Goal: Obtain resource: Obtain resource

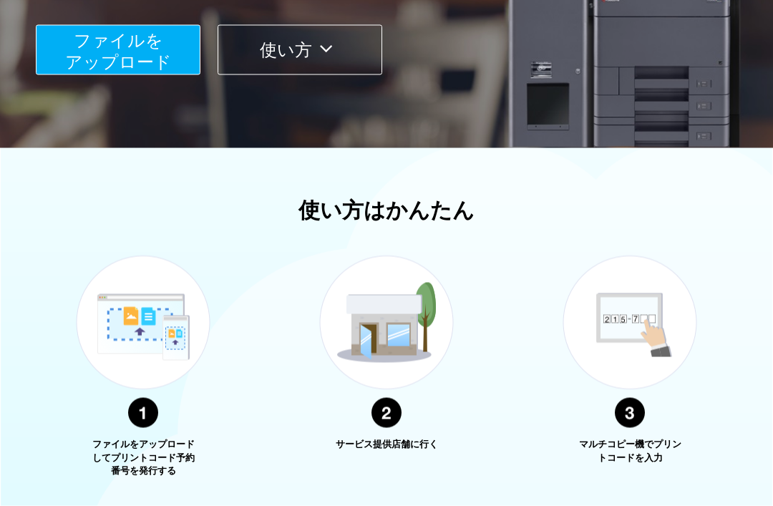
scroll to position [318, 0]
click at [171, 64] on button "ファイルを ​​アップロード" at bounding box center [118, 49] width 165 height 50
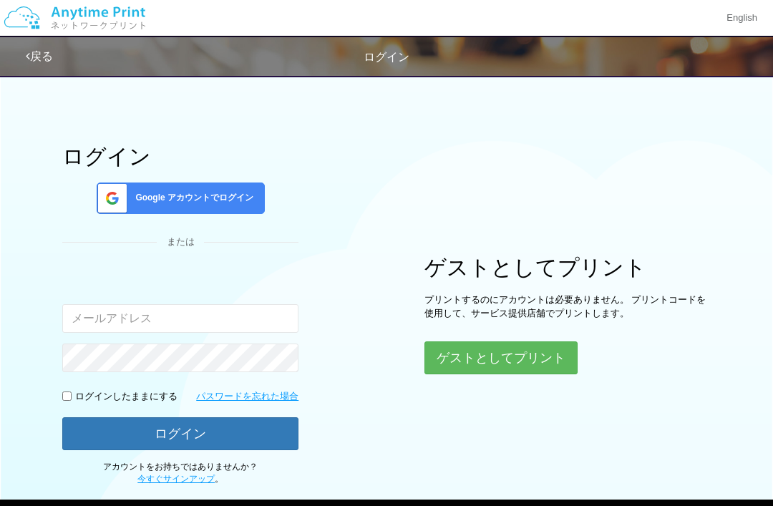
click at [555, 349] on button "ゲストとしてプリント" at bounding box center [500, 357] width 153 height 33
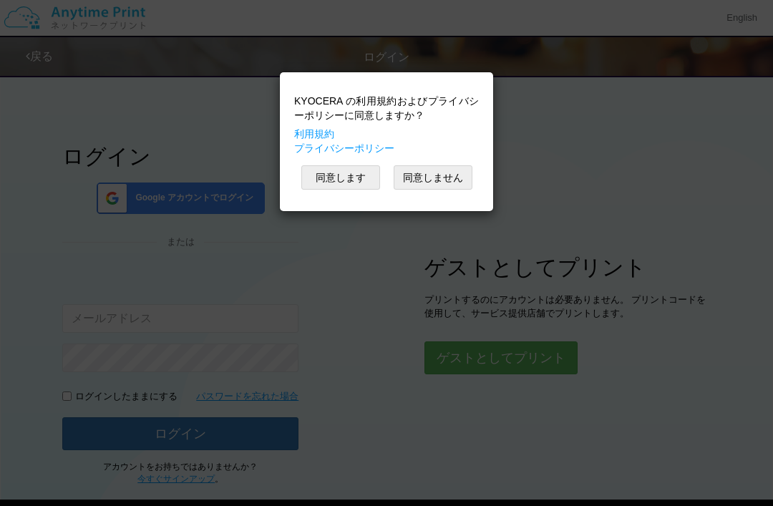
click at [346, 181] on button "同意します" at bounding box center [340, 177] width 79 height 24
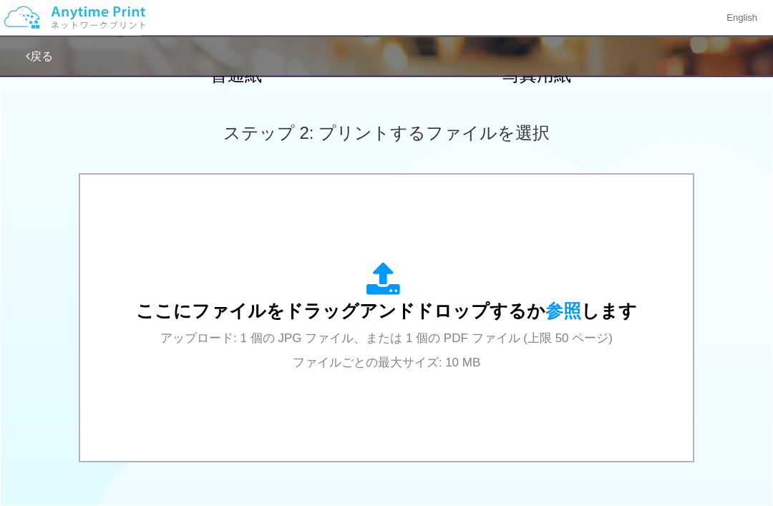
scroll to position [370, 0]
click at [385, 266] on icon at bounding box center [386, 280] width 40 height 36
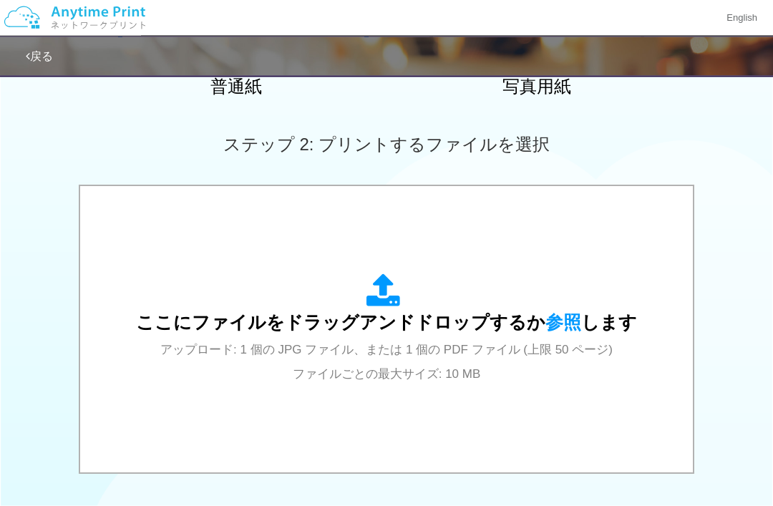
scroll to position [374, 0]
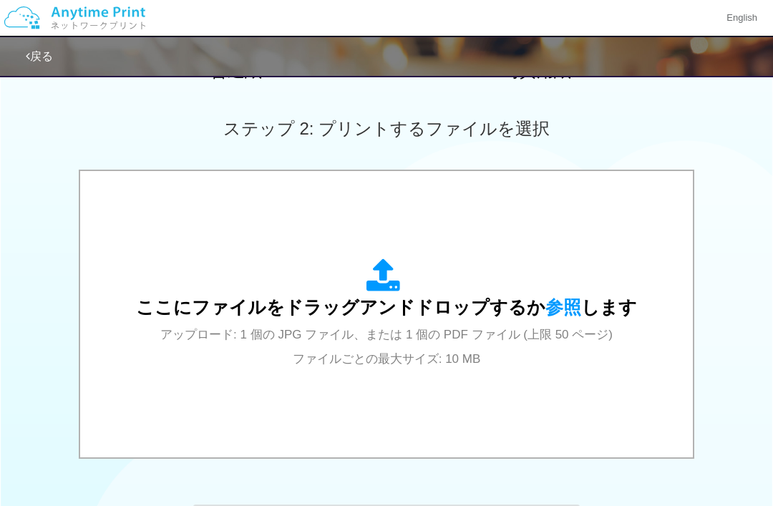
click at [616, 203] on div "ここにファイルをドラッグアンドドロップするか 参照 します アップロード: 1 個の JPG ファイル、または 1 個の PDF ファイル (上限 50 ペー…" at bounding box center [386, 314] width 584 height 258
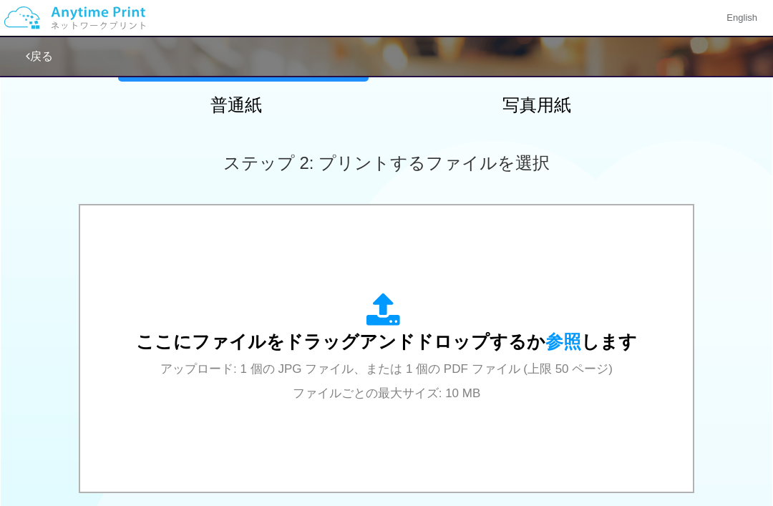
scroll to position [372, 0]
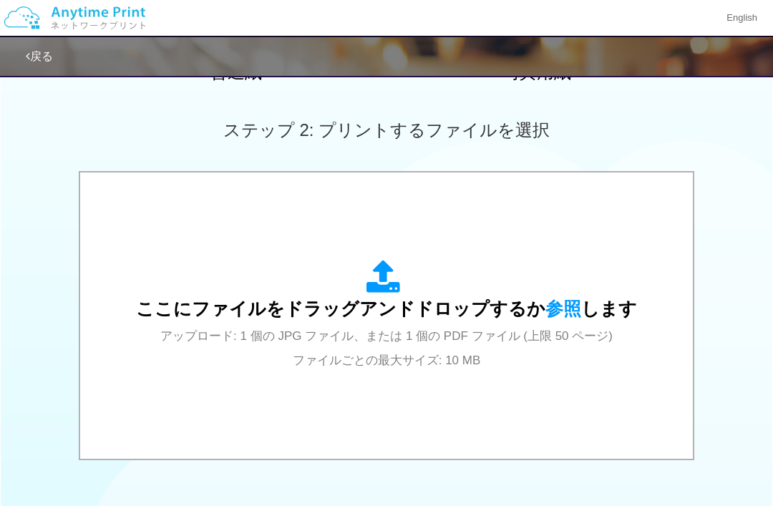
click at [595, 356] on div "ここにファイルをドラッグアンドドロップするか 参照 します アップロード: 1 個の JPG ファイル、または 1 個の PDF ファイル (上限 50 ペー…" at bounding box center [386, 316] width 501 height 112
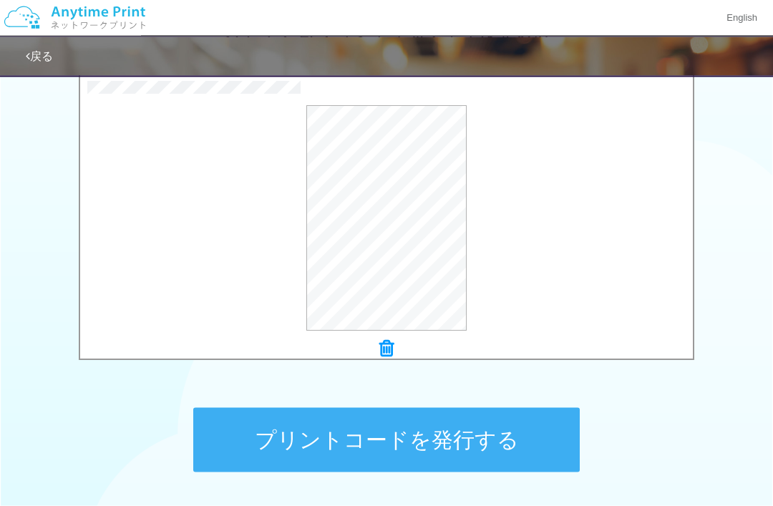
scroll to position [470, 0]
click at [460, 444] on button "プリントコードを発行する" at bounding box center [386, 440] width 386 height 64
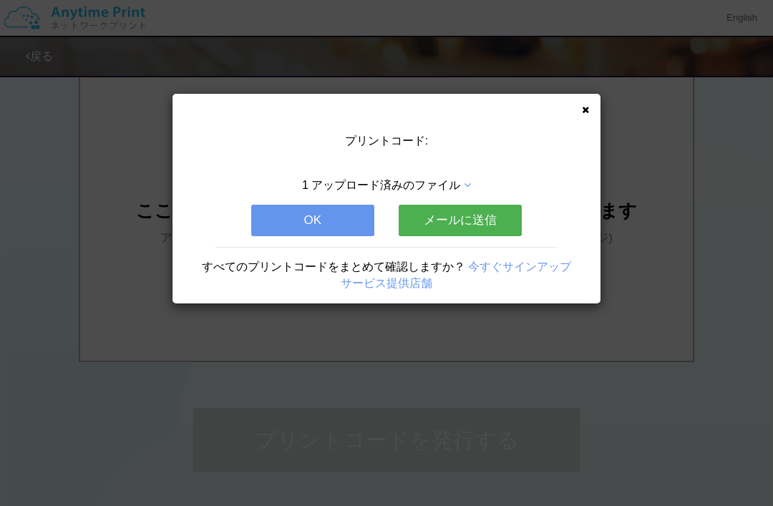
scroll to position [0, 0]
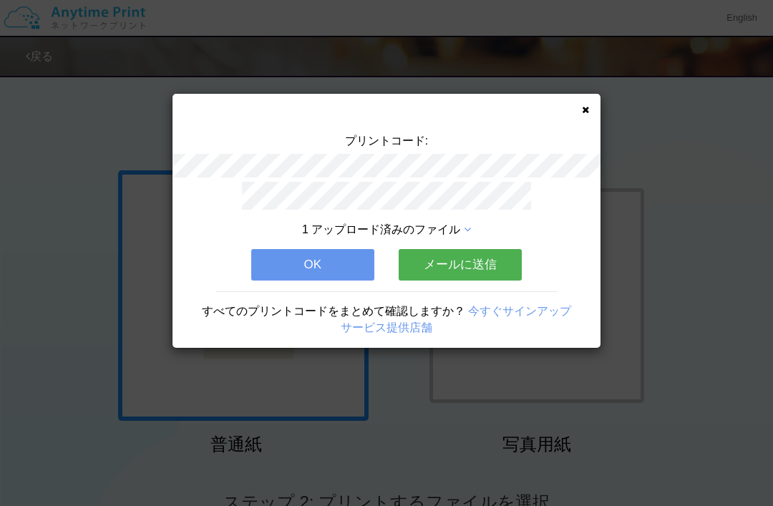
click at [501, 267] on button "メールに送信" at bounding box center [460, 264] width 123 height 31
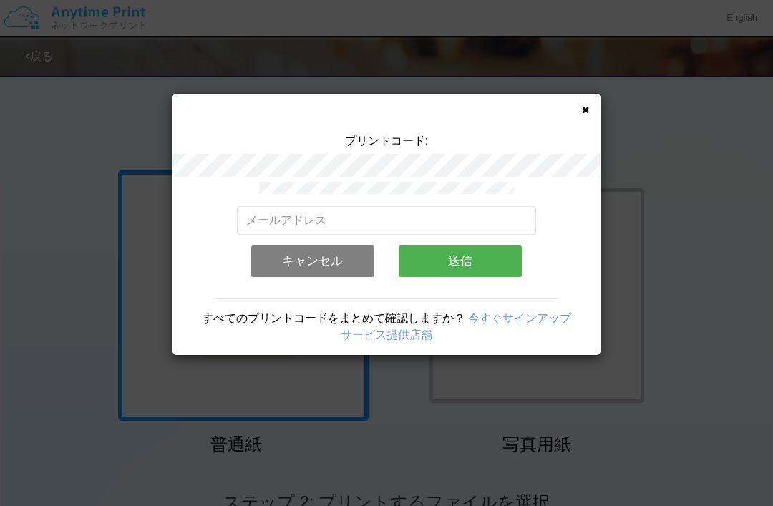
click at [343, 268] on button "キャンセル" at bounding box center [312, 260] width 123 height 31
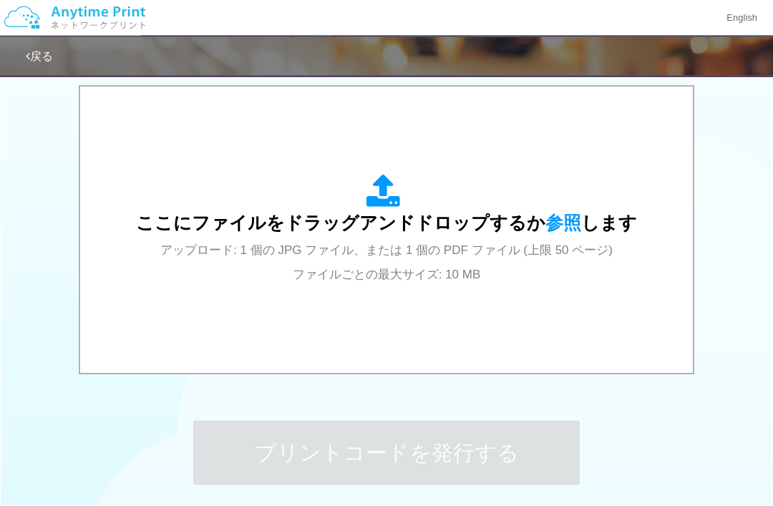
scroll to position [459, 0]
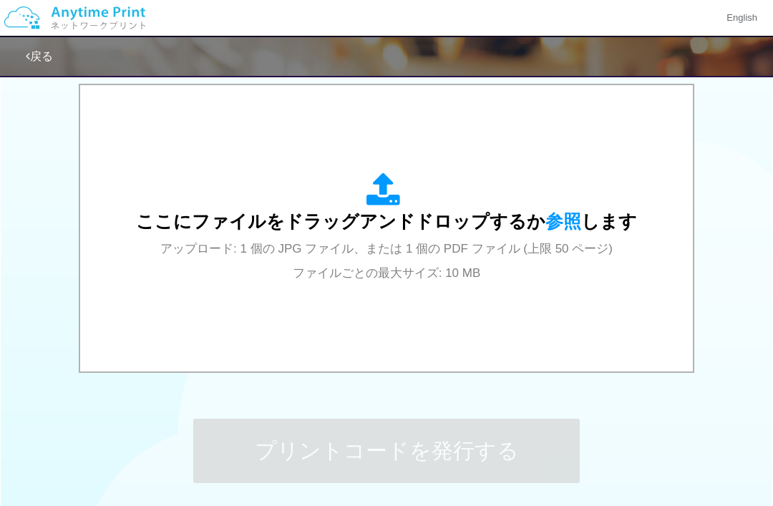
click at [402, 318] on div "ここにファイルをドラッグアンドドロップするか 参照 します アップロード: 1 個の JPG ファイル、または 1 個の PDF ファイル (上限 50 ペー…" at bounding box center [386, 228] width 584 height 258
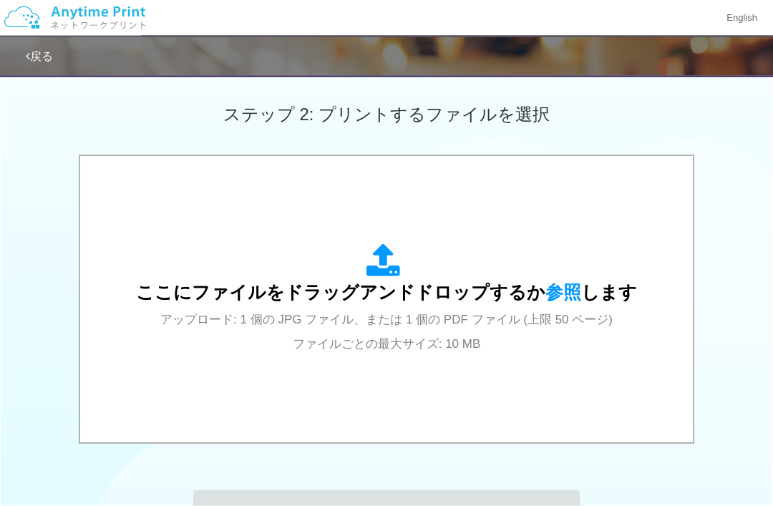
scroll to position [389, 0]
click at [636, 311] on div "ここにファイルをドラッグアンドドロップするか 参照 します アップロード: 1 個の JPG ファイル、または 1 個の PDF ファイル (上限 50 ペー…" at bounding box center [386, 299] width 584 height 258
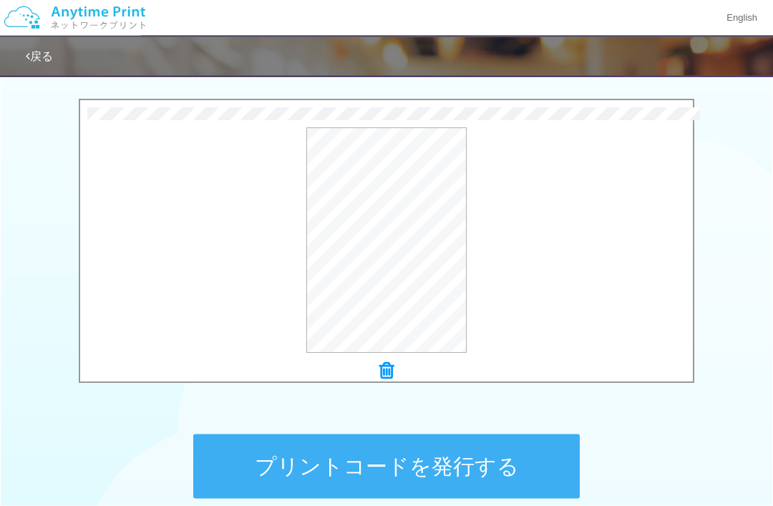
scroll to position [536, 0]
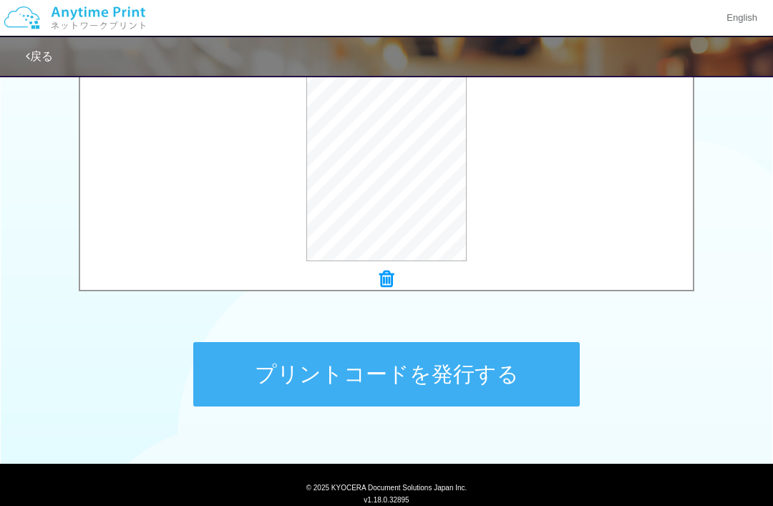
click at [491, 379] on button "プリントコードを発行する" at bounding box center [386, 374] width 386 height 64
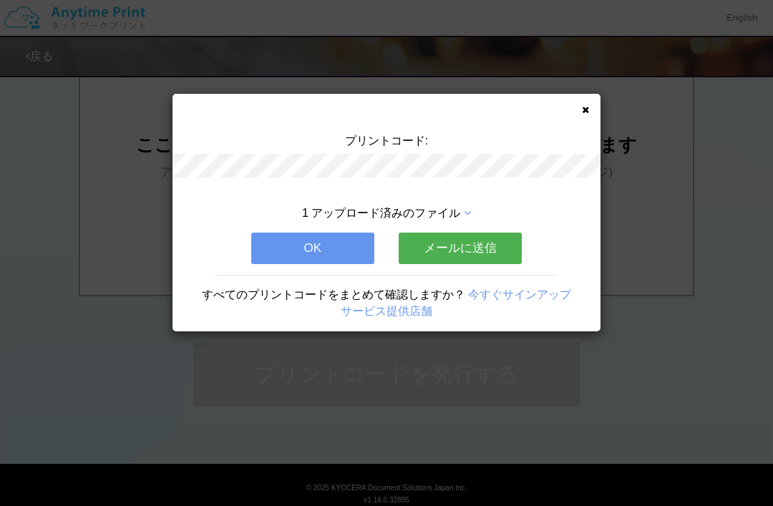
scroll to position [0, 0]
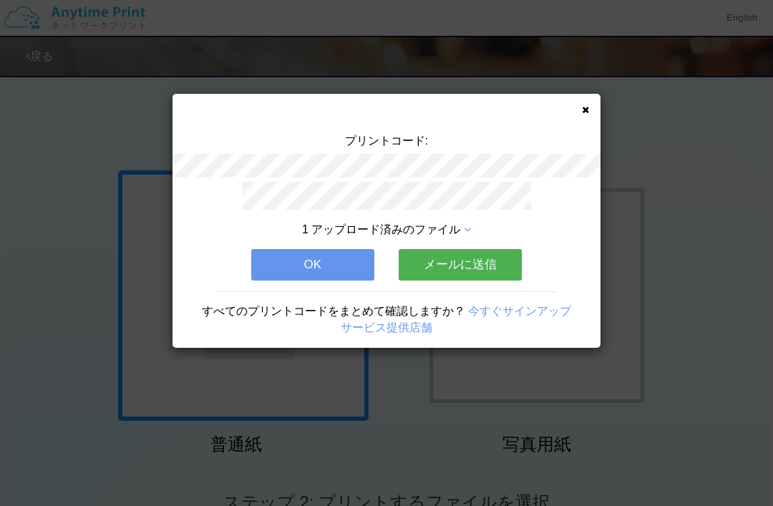
click at [588, 112] on icon at bounding box center [585, 109] width 7 height 9
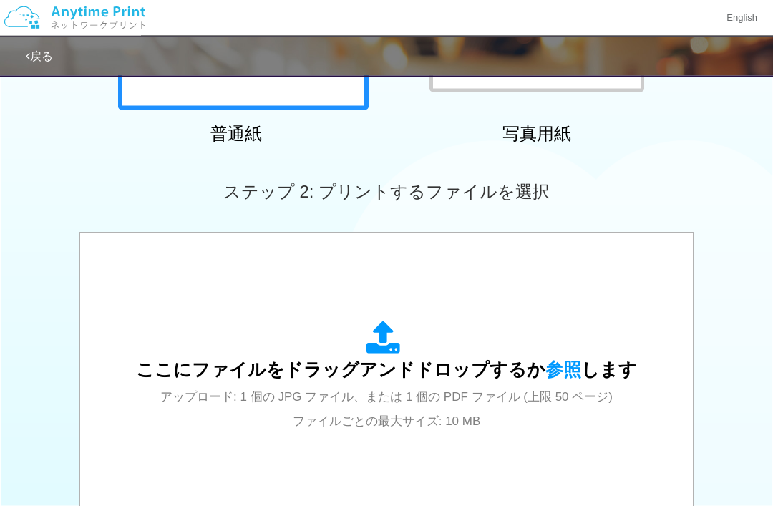
scroll to position [311, 0]
click at [539, 346] on div "ここにファイルをドラッグアンドドロップするか 参照 します アップロード: 1 個の JPG ファイル、または 1 個の PDF ファイル (上限 50 ペー…" at bounding box center [386, 377] width 501 height 112
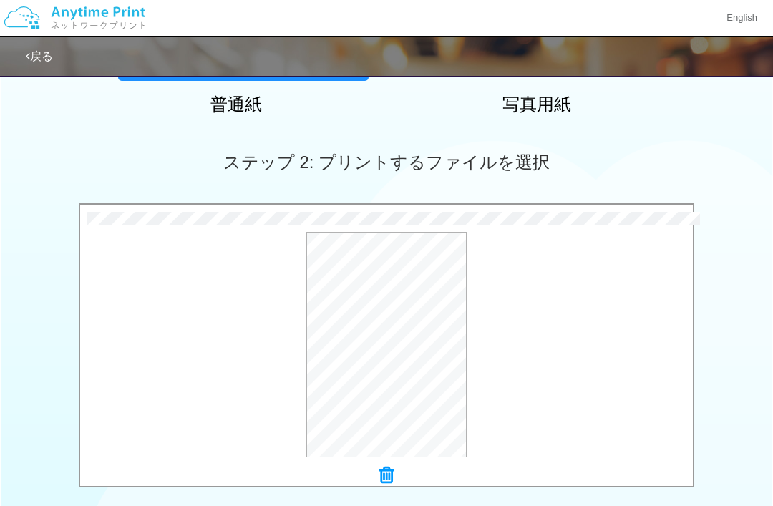
scroll to position [344, 0]
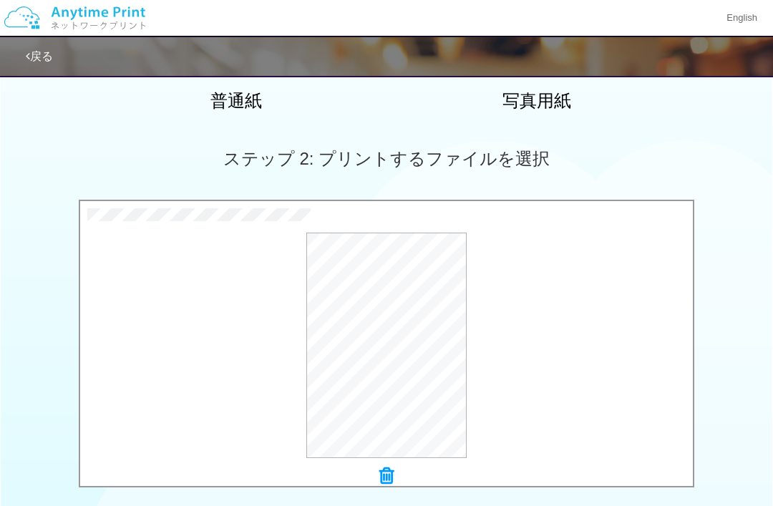
click at [385, 467] on icon at bounding box center [386, 476] width 14 height 19
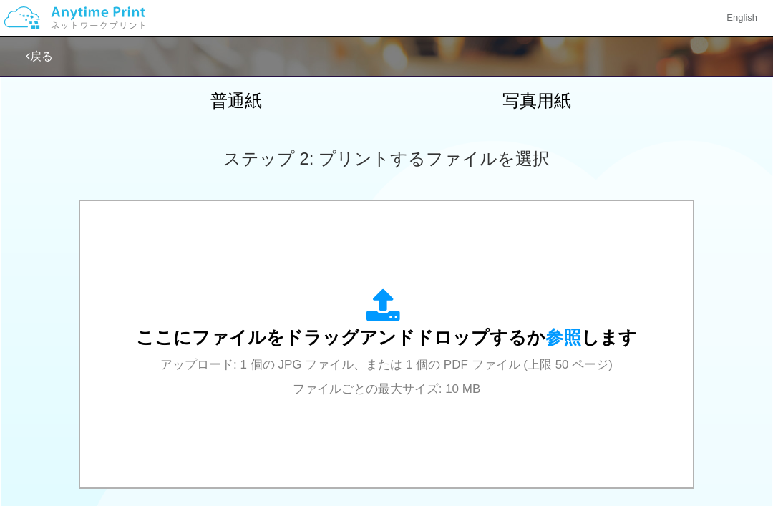
click at [455, 429] on div "ここにファイルをドラッグアンドドロップするか 参照 します アップロード: 1 個の JPG ファイル、または 1 個の PDF ファイル (上限 50 ペー…" at bounding box center [386, 344] width 584 height 258
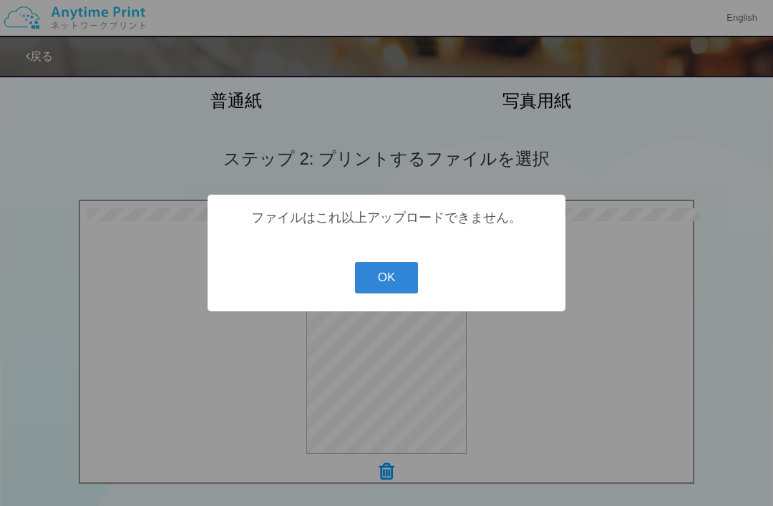
click at [381, 293] on button "OK" at bounding box center [387, 277] width 64 height 31
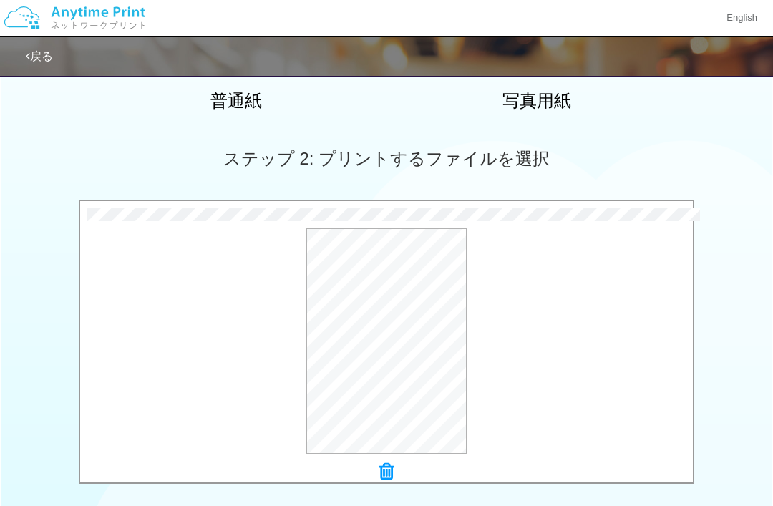
click at [384, 472] on icon at bounding box center [386, 471] width 14 height 19
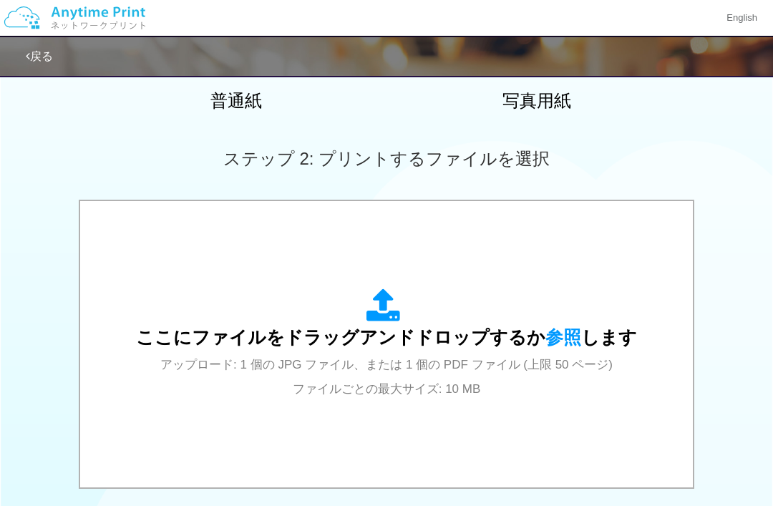
click at [434, 381] on div "ここにファイルをドラッグアンドドロップするか 参照 します アップロード: 1 個の JPG ファイル、または 1 個の PDF ファイル (上限 50 ペー…" at bounding box center [386, 344] width 501 height 112
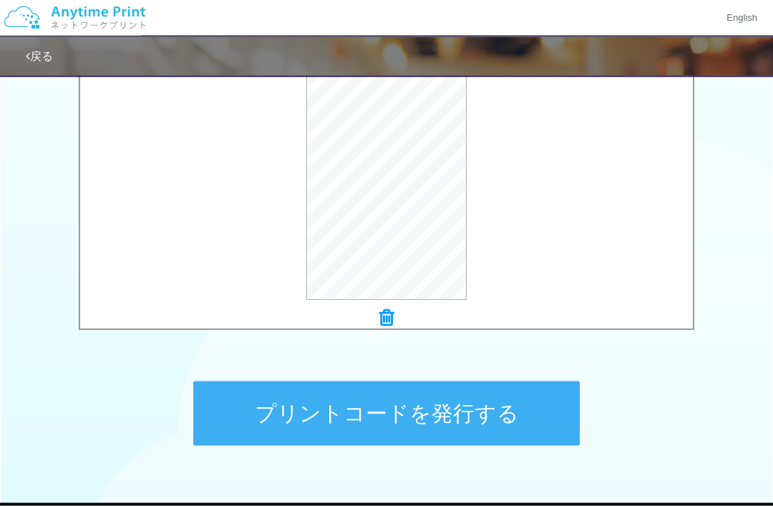
scroll to position [452, 0]
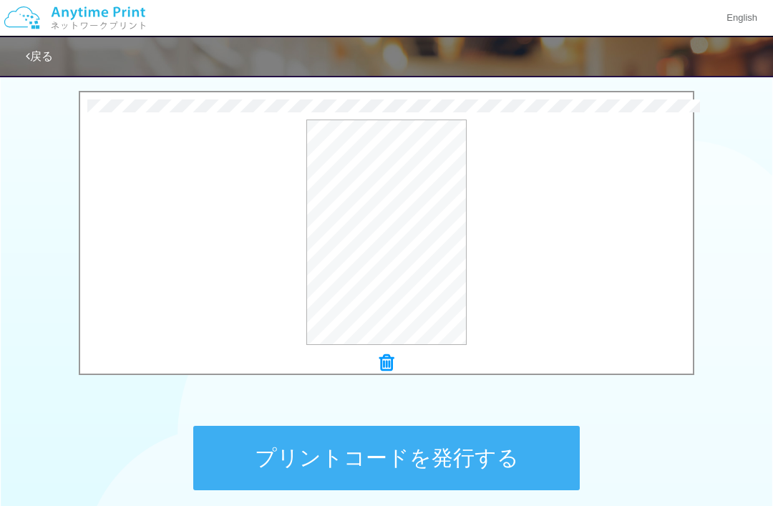
click at [541, 454] on button "プリントコードを発行する" at bounding box center [386, 458] width 386 height 64
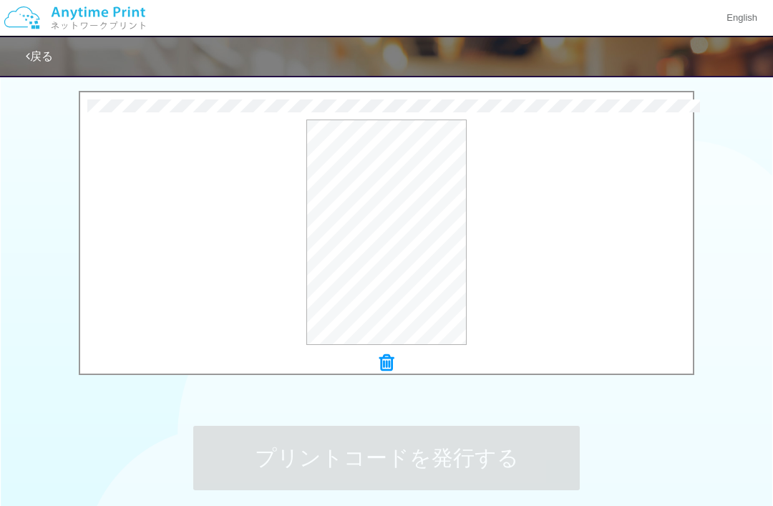
scroll to position [0, 0]
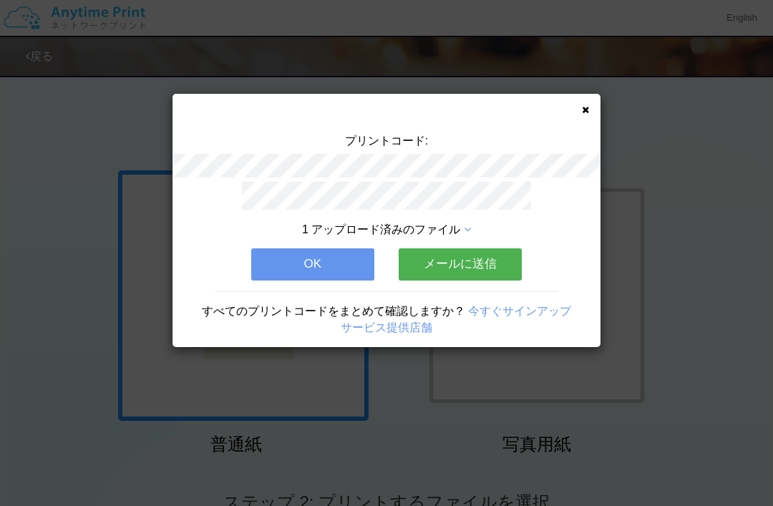
click at [586, 106] on icon at bounding box center [585, 109] width 7 height 9
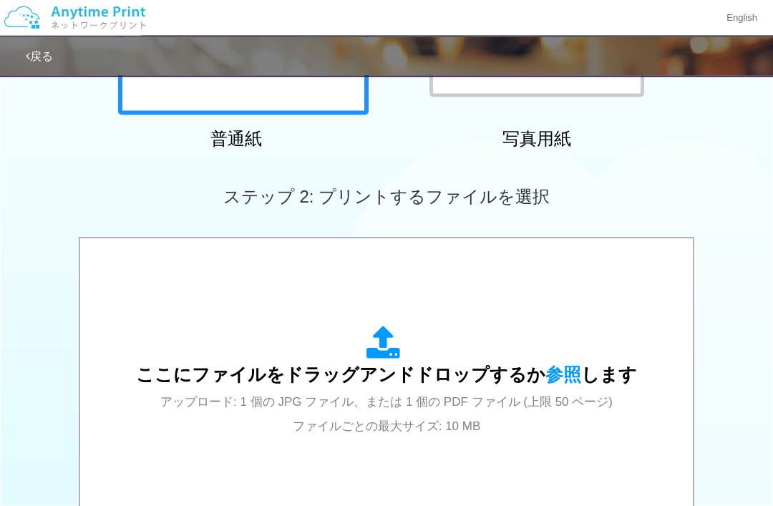
scroll to position [348, 0]
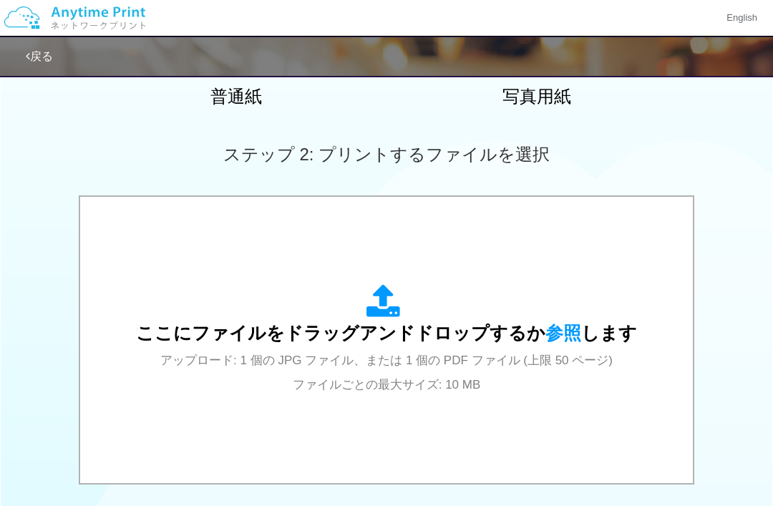
click at [503, 303] on div "ここにファイルをドラッグアンドドロップするか 参照 します アップロード: 1 個の JPG ファイル、または 1 個の PDF ファイル (上限 50 ペー…" at bounding box center [386, 340] width 501 height 112
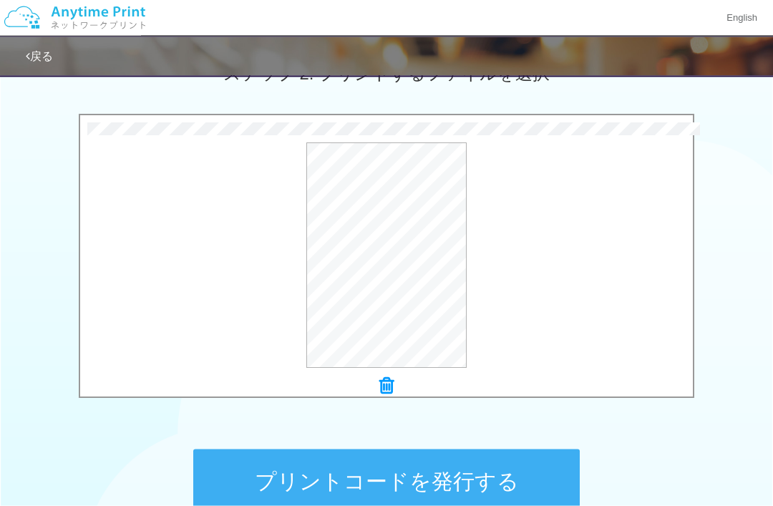
scroll to position [432, 0]
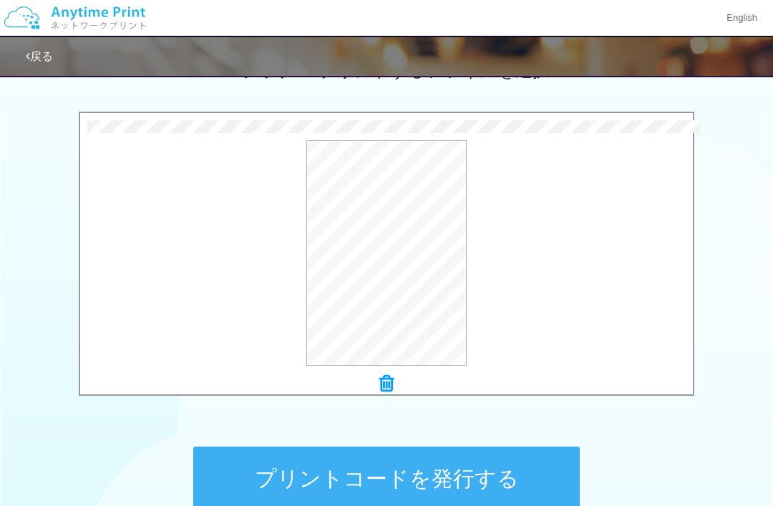
click at [482, 472] on button "プリントコードを発行する" at bounding box center [386, 479] width 386 height 64
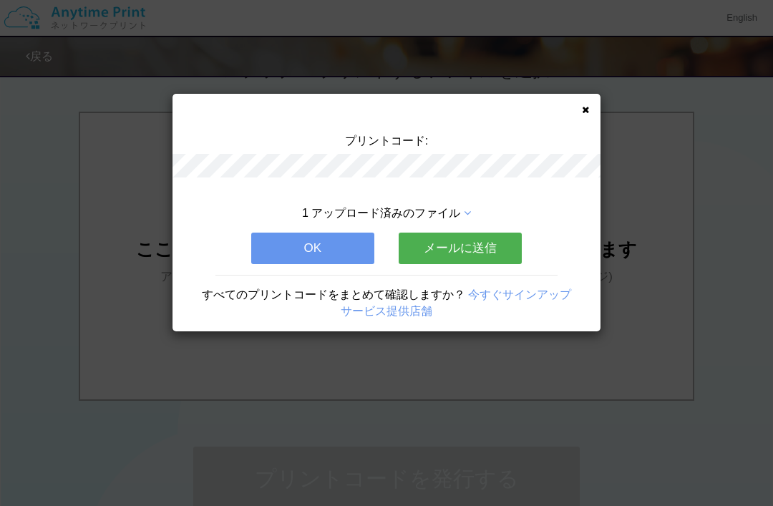
scroll to position [0, 0]
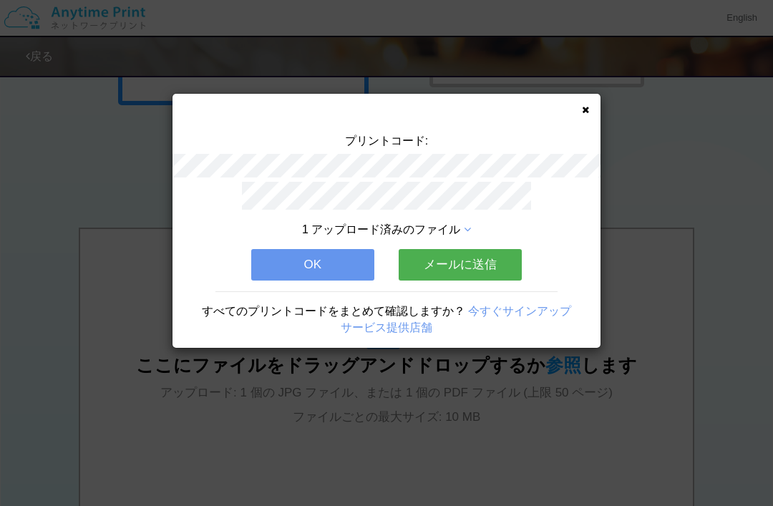
click at [587, 112] on icon at bounding box center [585, 109] width 7 height 9
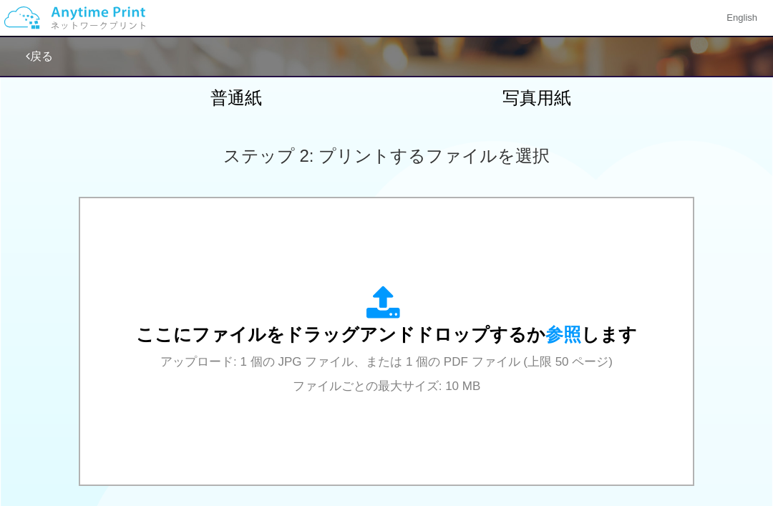
scroll to position [354, 0]
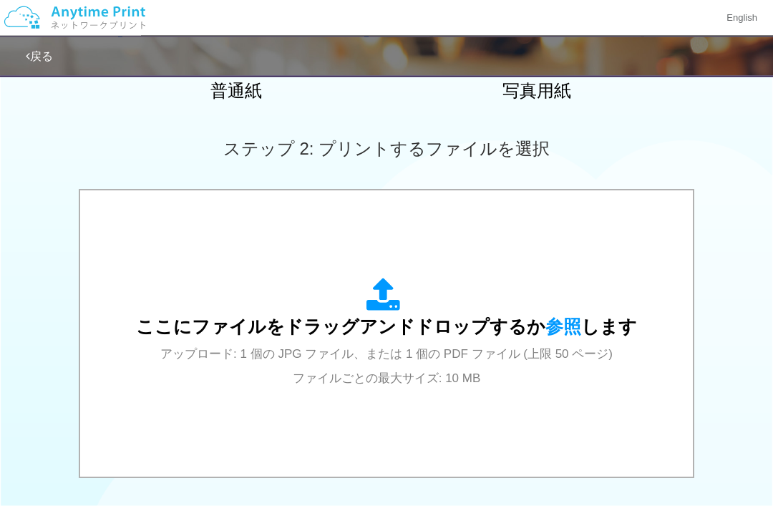
click at [618, 265] on div "ここにファイルをドラッグアンドドロップするか 参照 します アップロード: 1 個の JPG ファイル、または 1 個の PDF ファイル (上限 50 ペー…" at bounding box center [386, 334] width 584 height 258
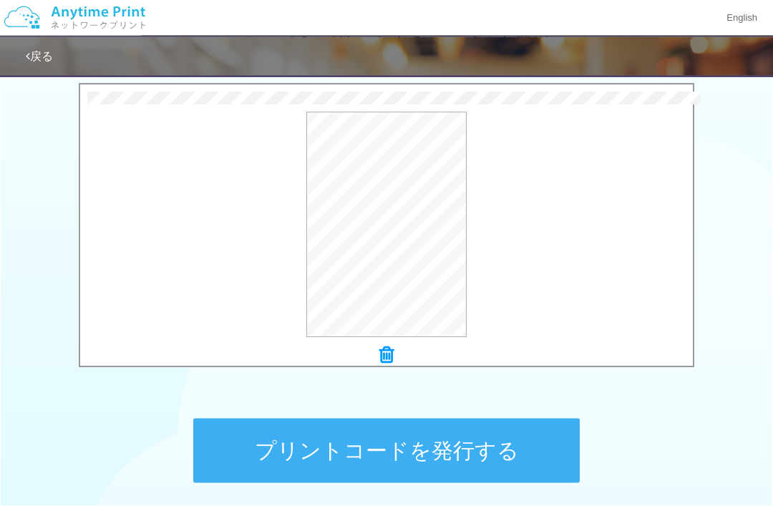
click at [540, 452] on button "プリントコードを発行する" at bounding box center [386, 451] width 386 height 64
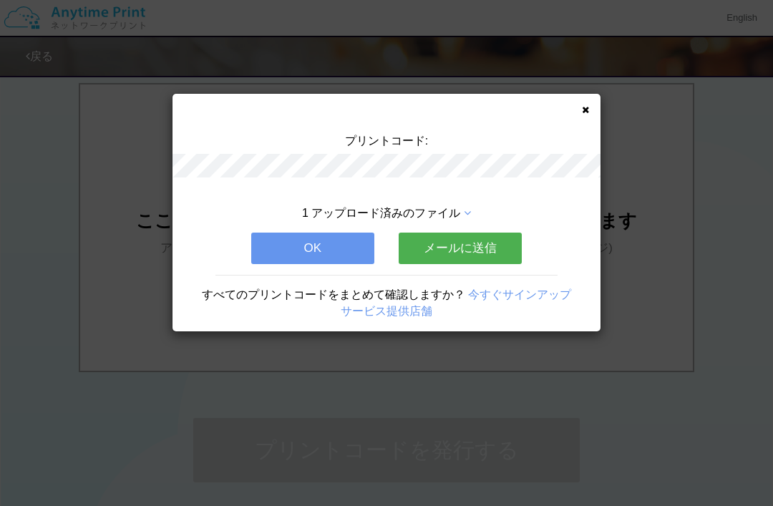
scroll to position [0, 0]
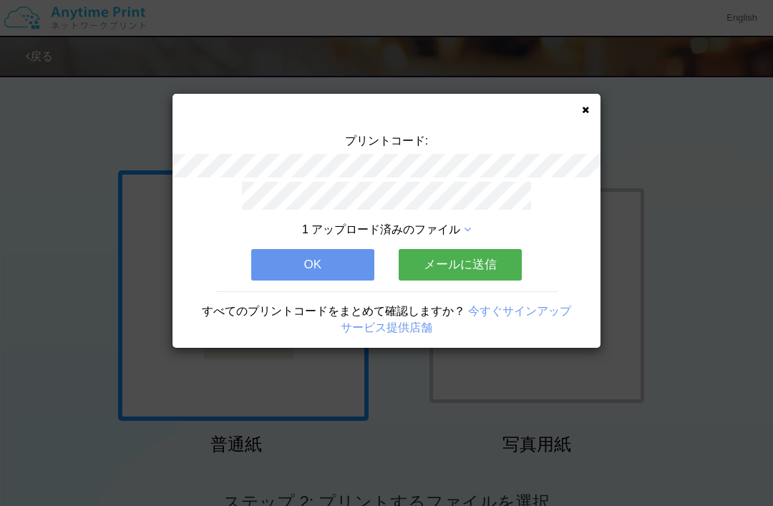
click at [346, 261] on button "OK" at bounding box center [312, 264] width 123 height 31
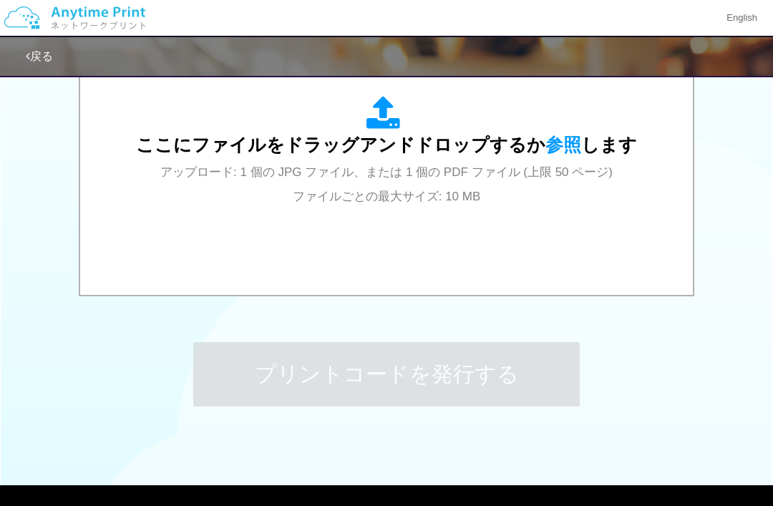
scroll to position [498, 0]
